Goal: Use online tool/utility: Utilize a website feature to perform a specific function

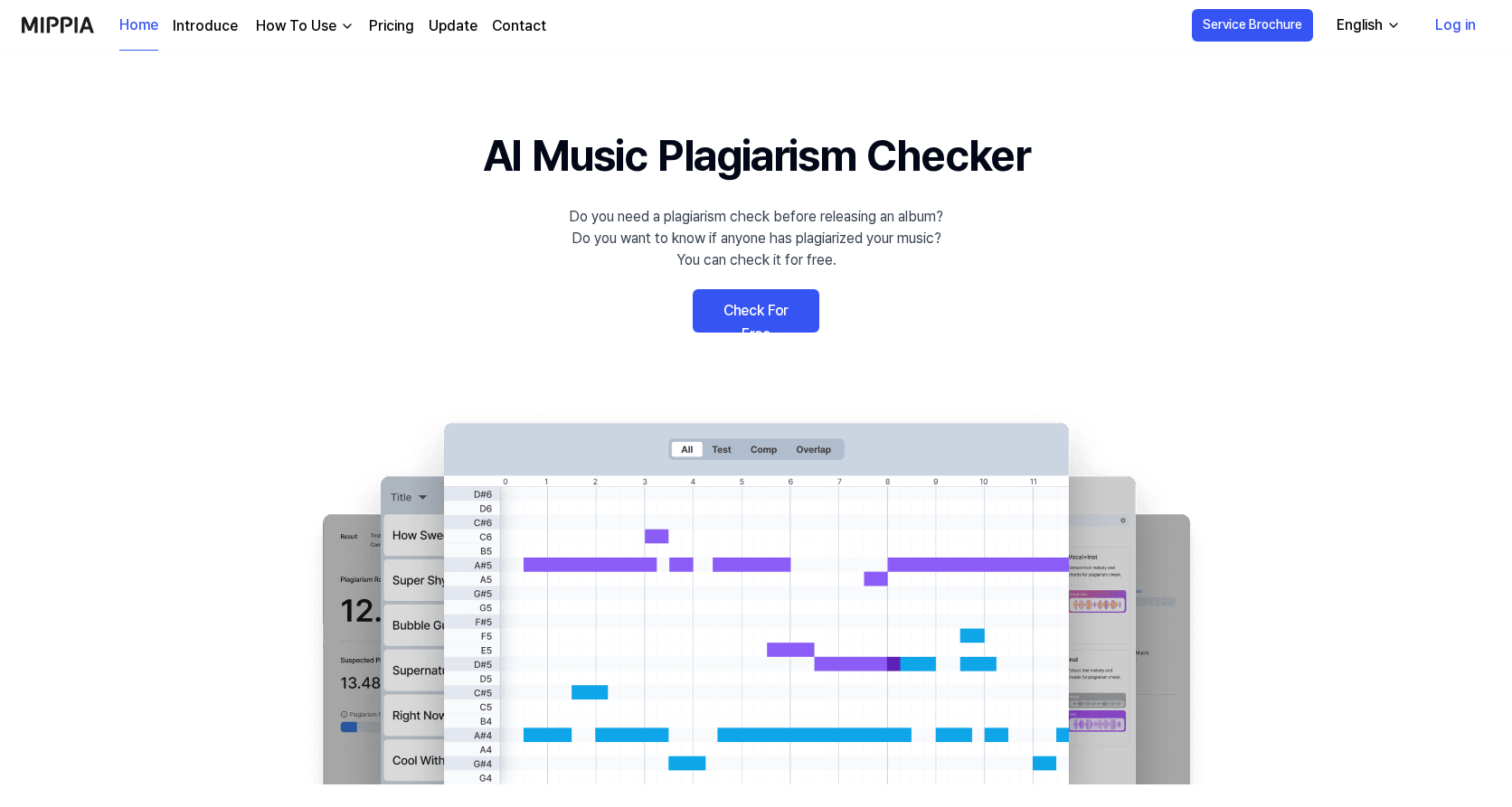
click at [768, 307] on link "Check For Free" at bounding box center [756, 310] width 127 height 44
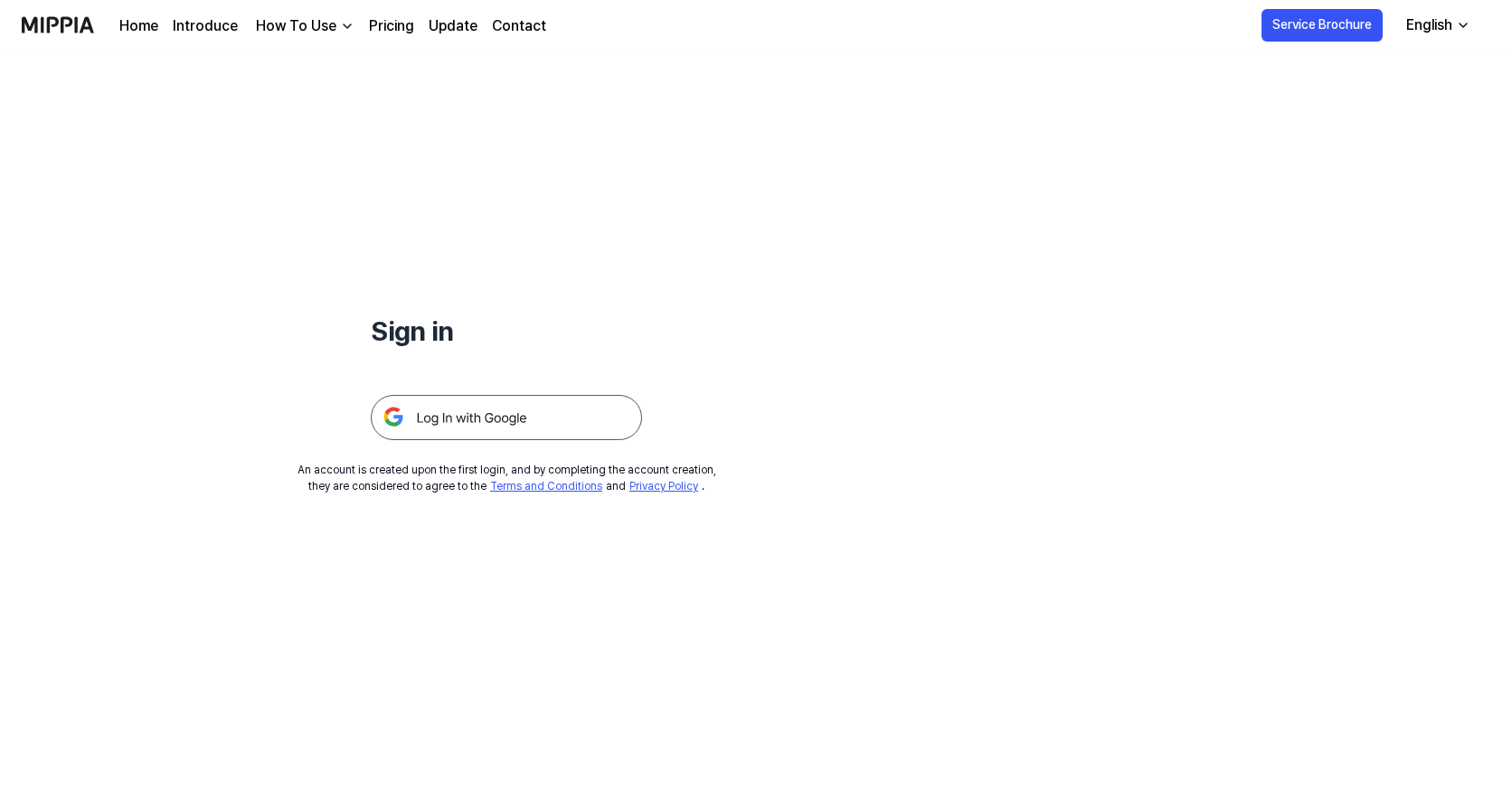
click at [443, 418] on img at bounding box center [506, 417] width 271 height 45
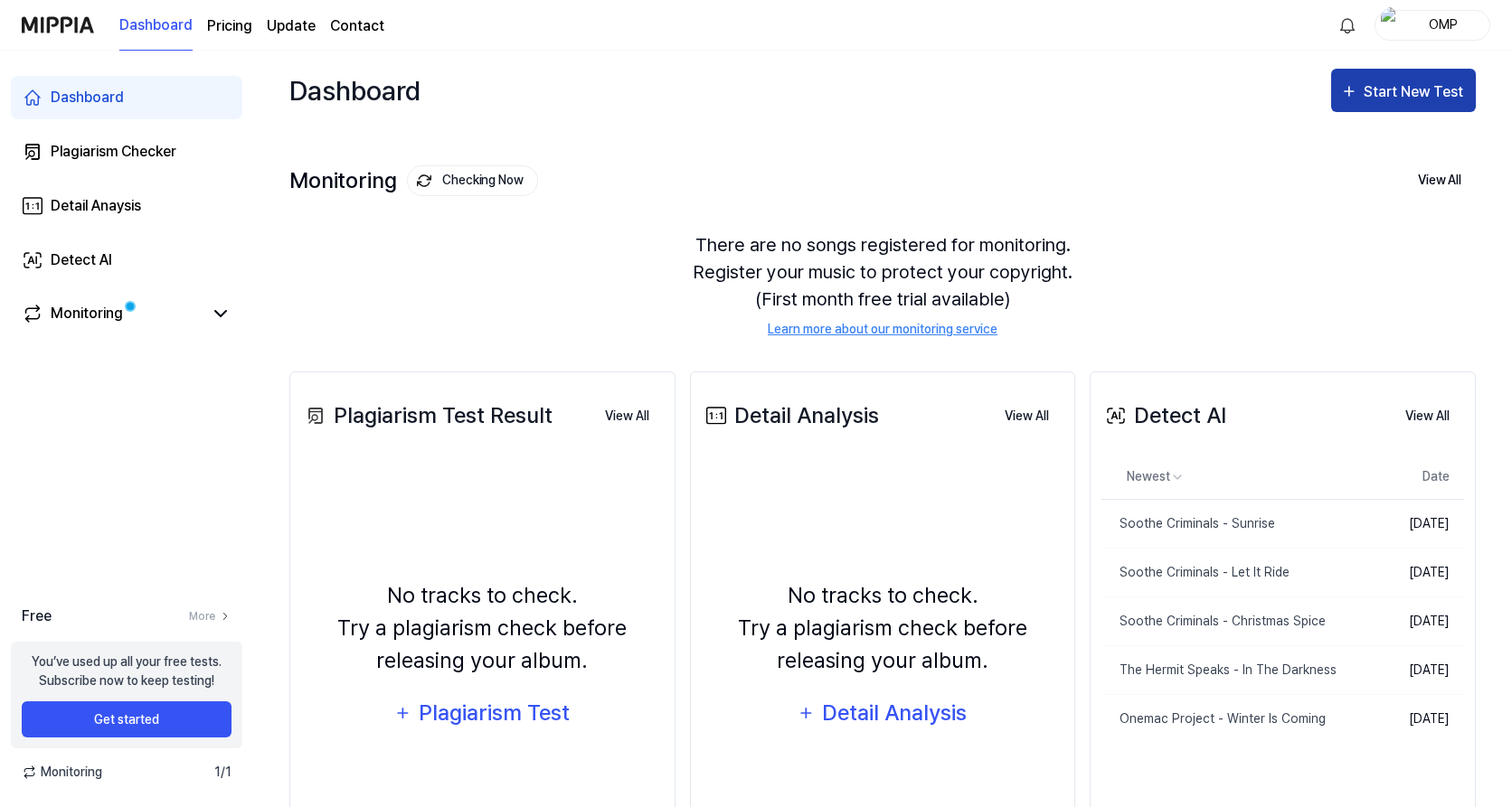
click at [1415, 86] on div "Start New Test" at bounding box center [1415, 91] width 103 height 23
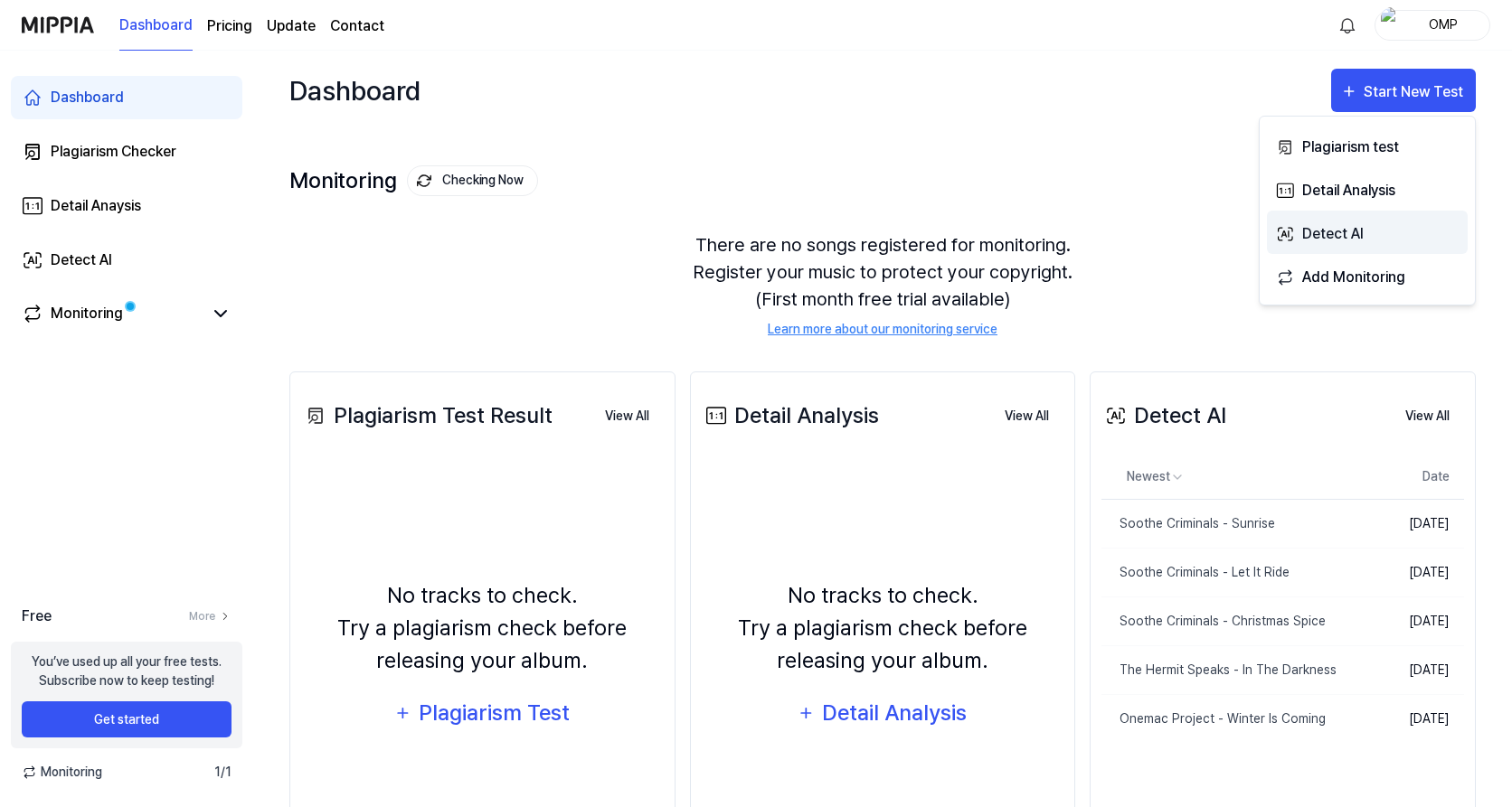
click at [1338, 236] on div "Detect AI" at bounding box center [1381, 234] width 158 height 23
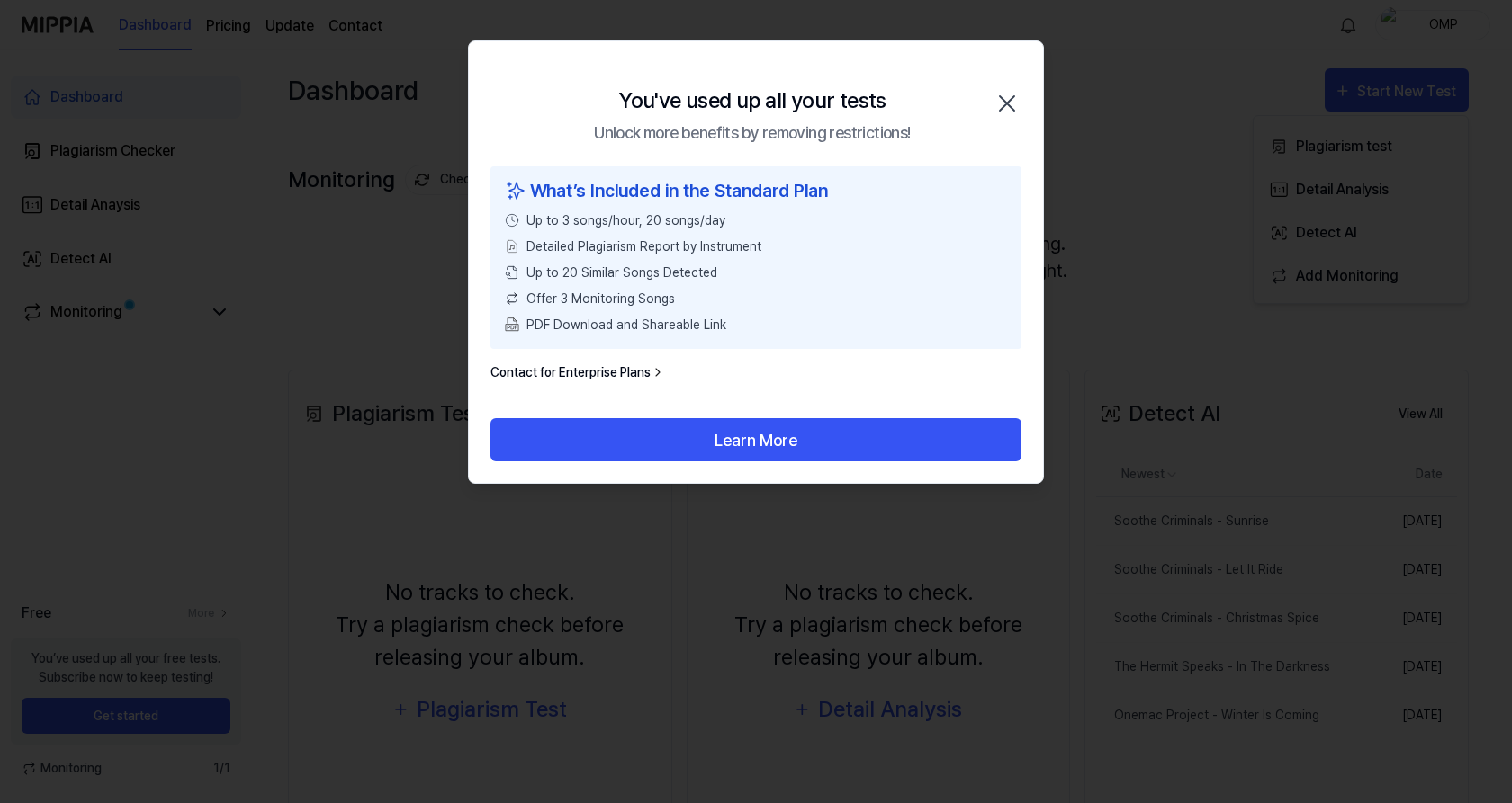
click at [999, 105] on icon "button" at bounding box center [1006, 103] width 29 height 29
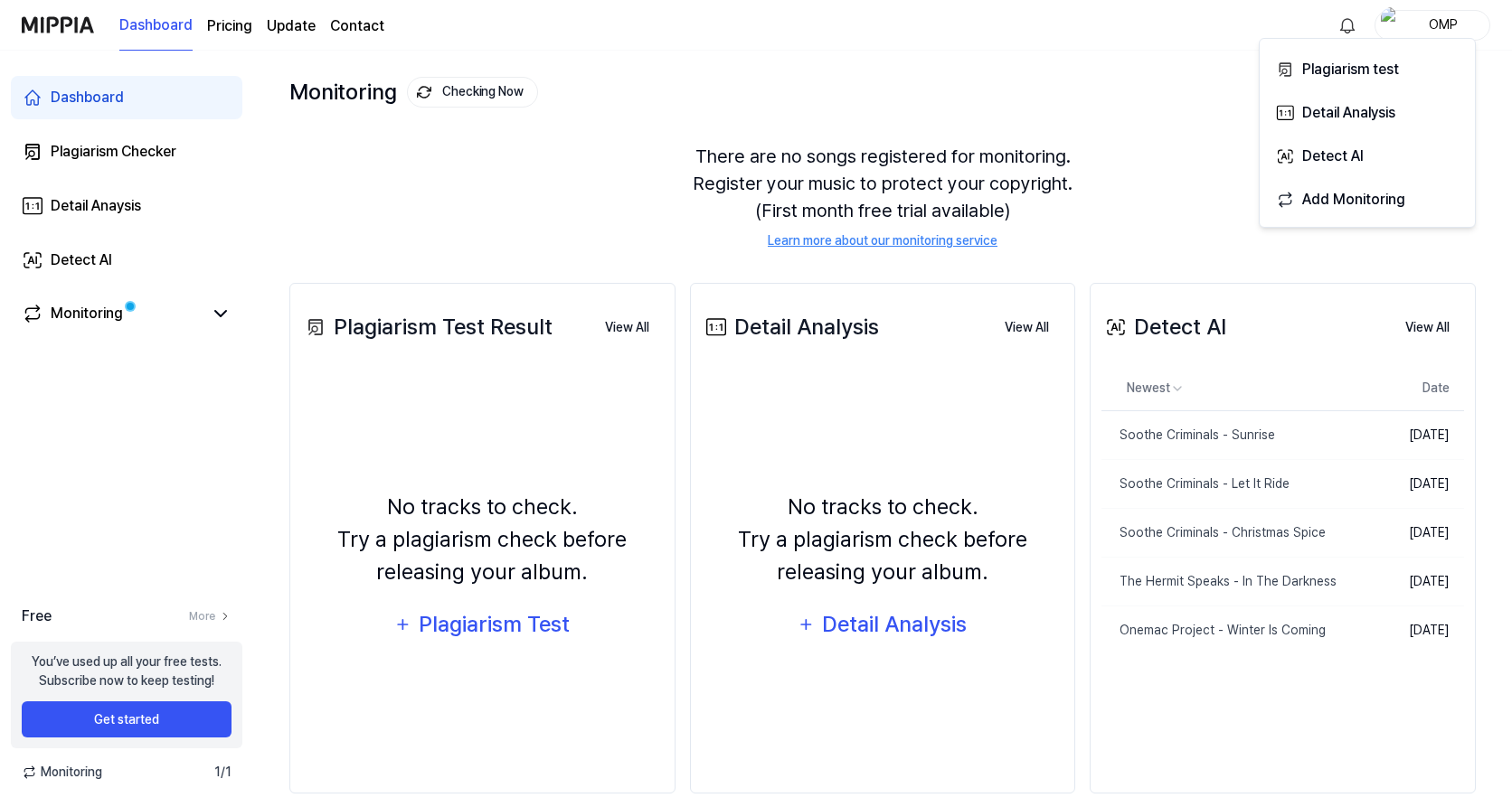
scroll to position [111, 0]
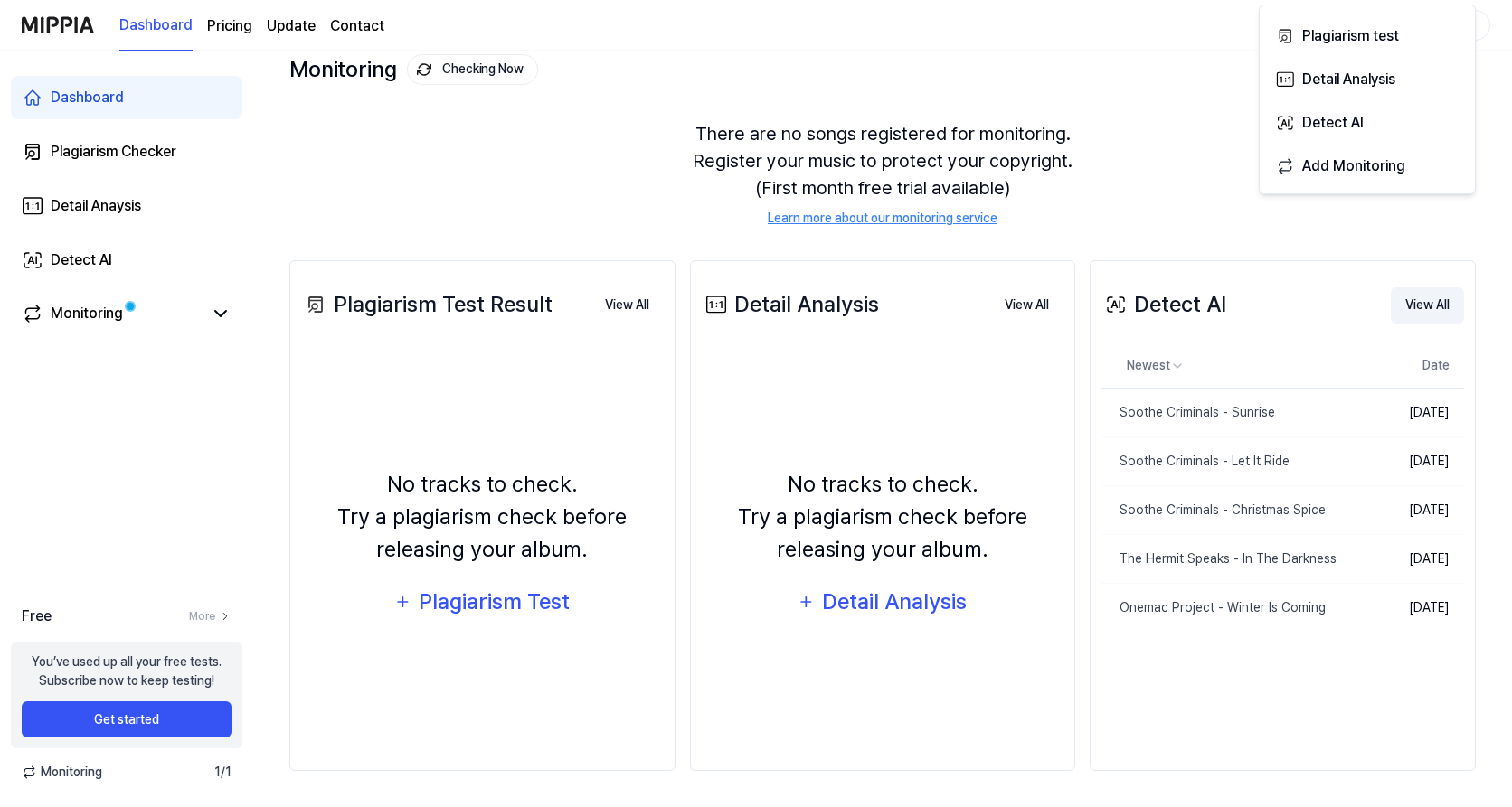
click at [1422, 310] on button "View All" at bounding box center [1427, 305] width 74 height 36
